Goal: Information Seeking & Learning: Learn about a topic

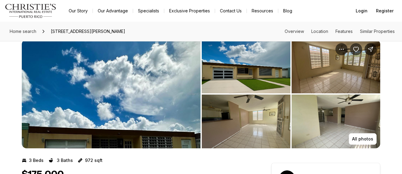
scroll to position [11, 0]
click at [229, 78] on img "View image gallery" at bounding box center [246, 67] width 89 height 54
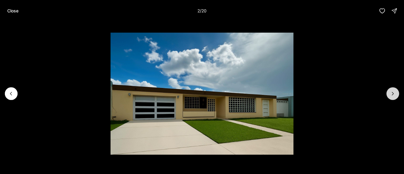
click at [393, 97] on icon "Next slide" at bounding box center [393, 94] width 6 height 6
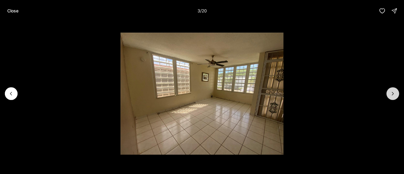
click at [393, 97] on icon "Next slide" at bounding box center [393, 94] width 6 height 6
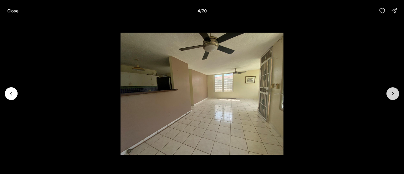
click at [393, 97] on icon "Next slide" at bounding box center [393, 94] width 6 height 6
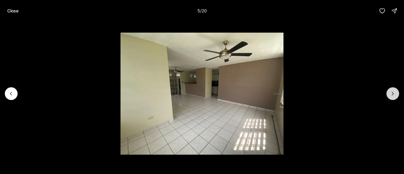
click at [393, 97] on icon "Next slide" at bounding box center [393, 94] width 6 height 6
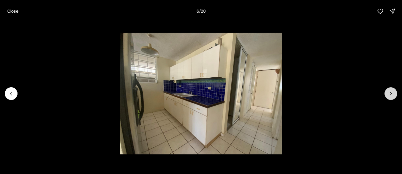
scroll to position [0, 0]
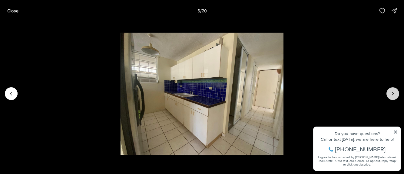
click at [393, 97] on button "Next slide" at bounding box center [392, 94] width 13 height 13
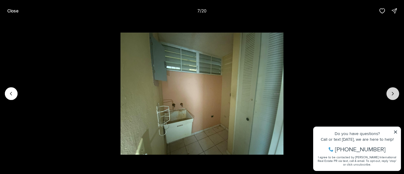
click at [393, 97] on button "Next slide" at bounding box center [392, 94] width 13 height 13
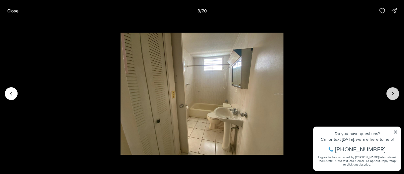
click at [393, 97] on button "Next slide" at bounding box center [392, 94] width 13 height 13
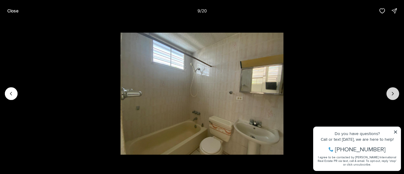
click at [393, 97] on button "Next slide" at bounding box center [392, 94] width 13 height 13
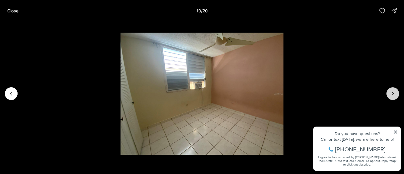
click at [393, 97] on button "Next slide" at bounding box center [392, 94] width 13 height 13
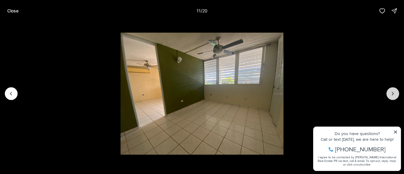
click at [393, 97] on button "Next slide" at bounding box center [392, 94] width 13 height 13
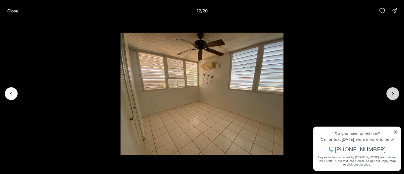
click at [393, 97] on button "Next slide" at bounding box center [392, 94] width 13 height 13
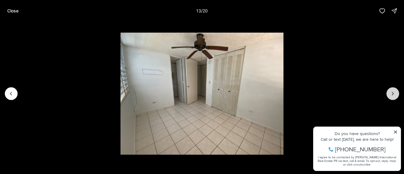
click at [393, 97] on button "Next slide" at bounding box center [392, 94] width 13 height 13
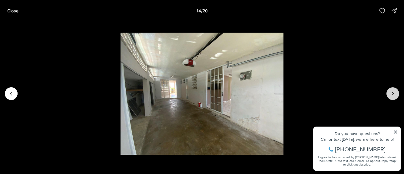
click at [393, 97] on button "Next slide" at bounding box center [392, 94] width 13 height 13
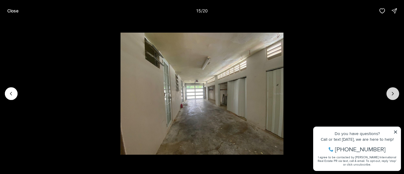
click at [393, 97] on button "Next slide" at bounding box center [392, 94] width 13 height 13
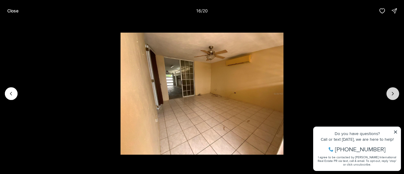
click at [393, 97] on button "Next slide" at bounding box center [392, 94] width 13 height 13
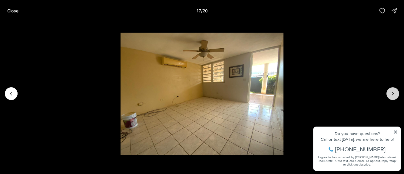
click at [393, 97] on button "Next slide" at bounding box center [392, 94] width 13 height 13
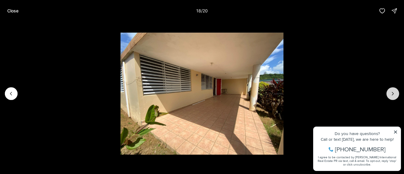
click at [393, 97] on button "Next slide" at bounding box center [392, 94] width 13 height 13
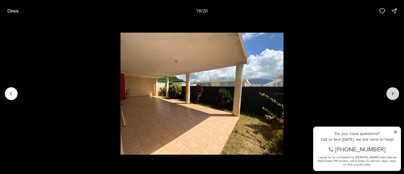
click at [393, 97] on button "Next slide" at bounding box center [392, 94] width 13 height 13
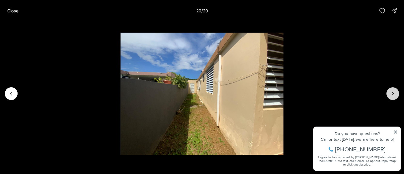
click at [393, 97] on div at bounding box center [392, 94] width 13 height 13
click at [392, 95] on div at bounding box center [392, 94] width 13 height 13
click at [9, 91] on icon "Previous slide" at bounding box center [11, 94] width 6 height 6
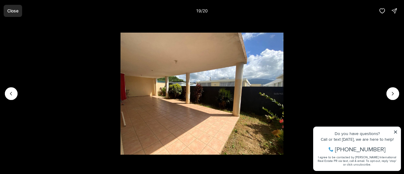
click at [6, 9] on button "Close" at bounding box center [13, 11] width 18 height 12
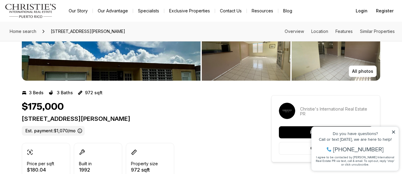
scroll to position [80, 0]
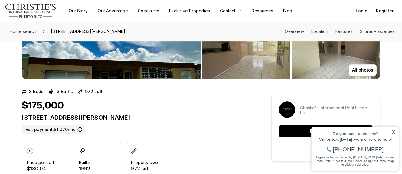
click at [395, 133] on icon at bounding box center [393, 132] width 3 height 3
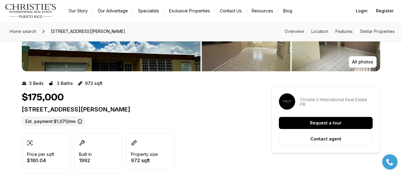
scroll to position [0, 0]
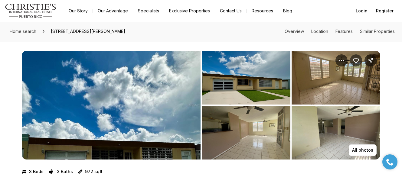
click at [187, 9] on link "Exclusive Properties" at bounding box center [189, 11] width 51 height 8
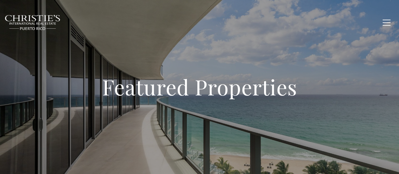
type input "**********"
type input "*********"
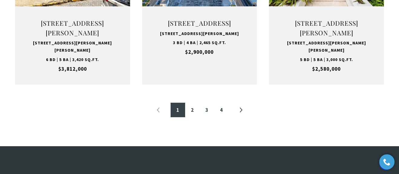
scroll to position [712, 0]
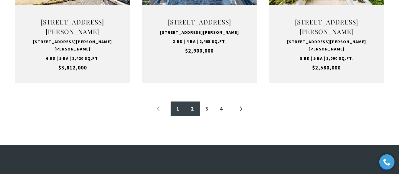
click at [191, 116] on link "2" at bounding box center [192, 109] width 15 height 15
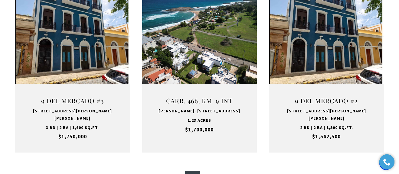
scroll to position [671, 0]
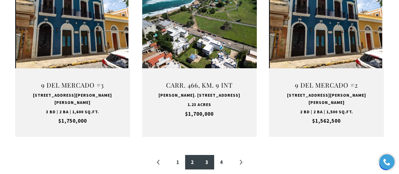
click at [206, 155] on link "3" at bounding box center [207, 162] width 15 height 15
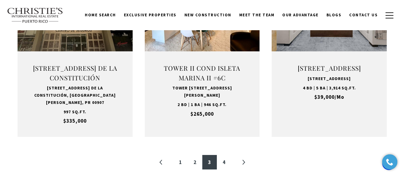
scroll to position [182, 0]
